Goal: Task Accomplishment & Management: Use online tool/utility

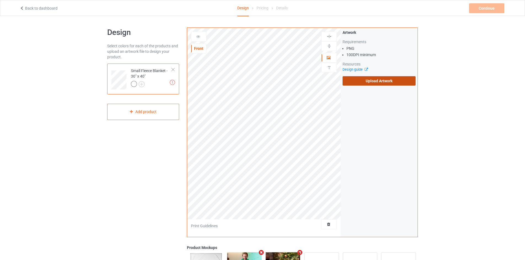
click at [385, 78] on label "Upload Artwork" at bounding box center [378, 80] width 73 height 9
click at [0, 0] on input "Upload Artwork" at bounding box center [0, 0] width 0 height 0
click at [368, 82] on label "Upload Artwork" at bounding box center [378, 80] width 73 height 9
click at [0, 0] on input "Upload Artwork" at bounding box center [0, 0] width 0 height 0
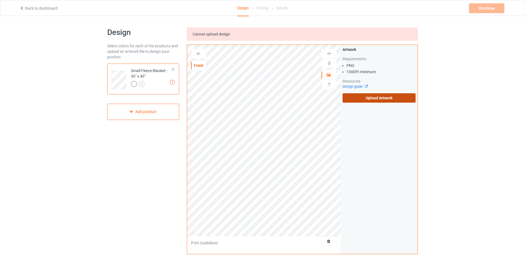
click at [356, 100] on label "Upload Artwork" at bounding box center [378, 97] width 73 height 9
click at [0, 0] on input "Upload Artwork" at bounding box center [0, 0] width 0 height 0
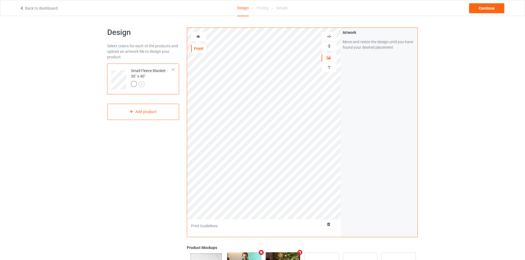
click at [330, 49] on div at bounding box center [328, 46] width 15 height 10
click at [330, 46] on img at bounding box center [328, 46] width 5 height 5
click at [330, 36] on img at bounding box center [328, 36] width 5 height 5
click at [330, 44] on img at bounding box center [328, 46] width 5 height 5
click at [327, 36] on img at bounding box center [328, 36] width 5 height 5
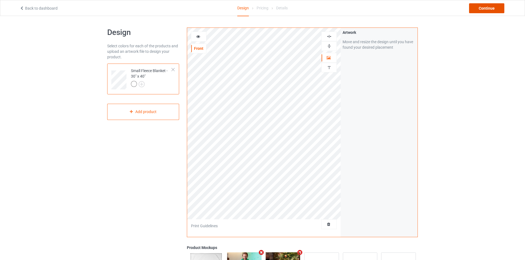
click at [483, 9] on div "Continue" at bounding box center [486, 8] width 35 height 10
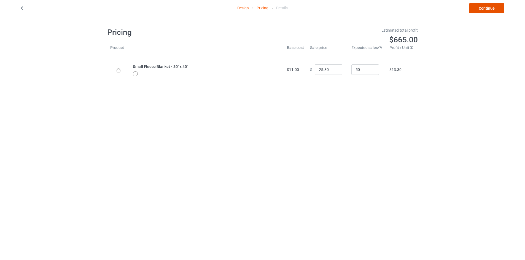
click at [480, 9] on link "Continue" at bounding box center [486, 8] width 35 height 10
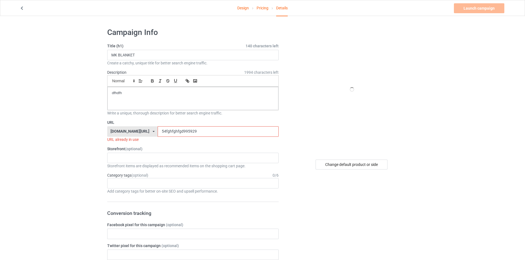
click at [170, 133] on input "54fghfghfgd995929" at bounding box center [218, 131] width 121 height 10
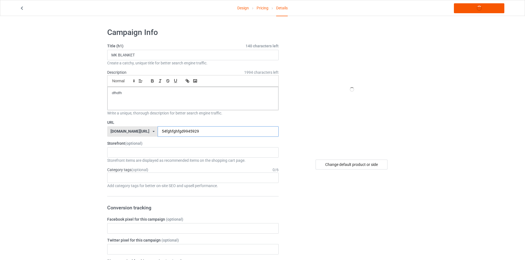
type input "54fghfghfgd9945929"
click at [464, 8] on link "Launch campaign" at bounding box center [479, 8] width 50 height 10
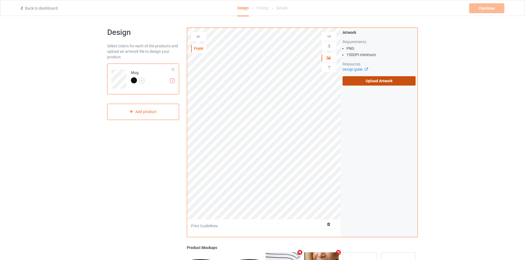
click at [363, 79] on label "Upload Artwork" at bounding box center [378, 80] width 73 height 9
click at [0, 0] on input "Upload Artwork" at bounding box center [0, 0] width 0 height 0
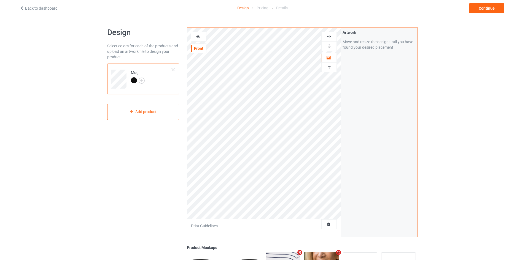
click at [329, 38] on img at bounding box center [328, 36] width 5 height 5
click at [329, 46] on img at bounding box center [328, 46] width 5 height 5
click at [488, 7] on div "Continue" at bounding box center [486, 8] width 35 height 10
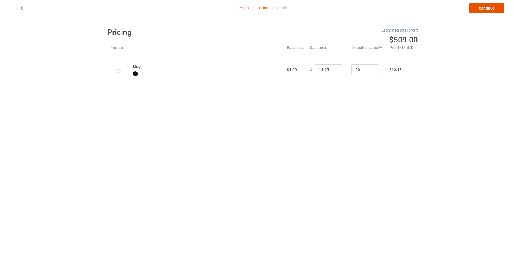
click at [489, 10] on link "Continue" at bounding box center [486, 8] width 35 height 10
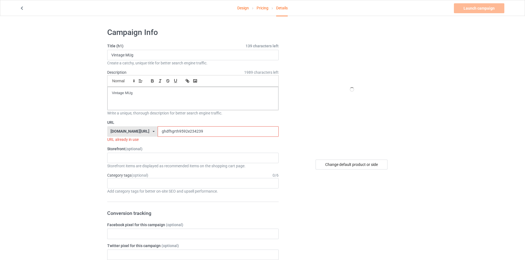
click at [178, 137] on div "URL already in use" at bounding box center [192, 140] width 171 height 6
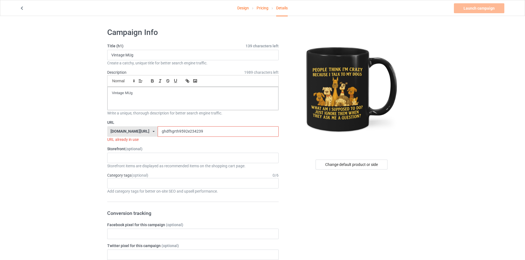
click at [179, 134] on input "ghdfhgrth9592e234239" at bounding box center [218, 131] width 121 height 10
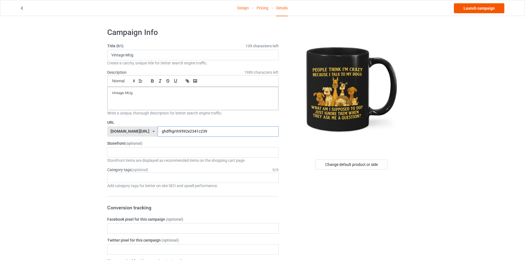
type input "ghdfhgrth9592e2341c239"
click at [478, 5] on link "Launch campaign" at bounding box center [479, 8] width 50 height 10
